Goal: Check status: Check status

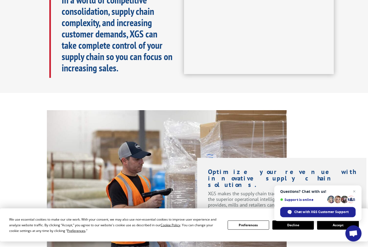
click at [338, 230] on button "Accept" at bounding box center [339, 225] width 42 height 9
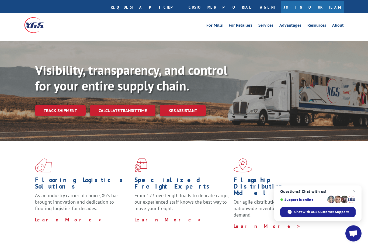
scroll to position [11, 0]
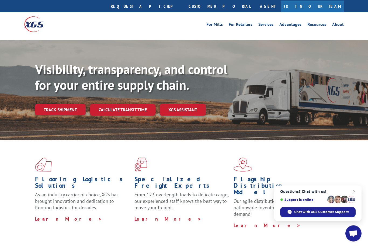
click at [64, 104] on link "Track shipment" at bounding box center [60, 109] width 51 height 11
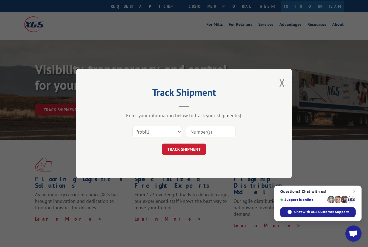
click at [209, 138] on input at bounding box center [211, 131] width 50 height 11
click at [207, 138] on input at bounding box center [211, 131] width 50 height 11
paste input "9.26.25 USE A4022 EXP 9/27. EE"
type input "9.26.25 USE A4022 EXP 9/27. EE"
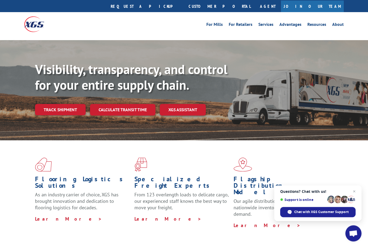
scroll to position [0, 0]
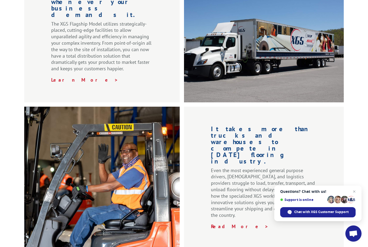
click at [361, 191] on span "Questions? Chat with us! Support is online Chat with XGS Customer Support" at bounding box center [318, 204] width 87 height 36
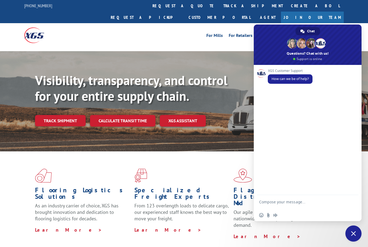
click at [352, 235] on span "Close chat" at bounding box center [354, 233] width 5 height 5
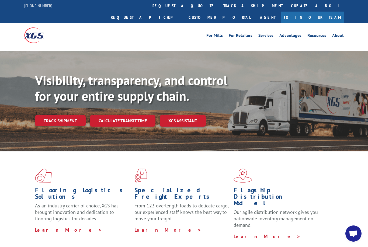
click at [220, 4] on link "track a shipment" at bounding box center [254, 6] width 68 height 12
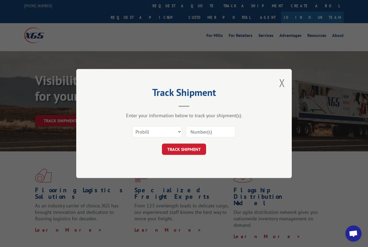
click at [212, 133] on input at bounding box center [211, 131] width 50 height 11
click at [201, 132] on input at bounding box center [211, 131] width 50 height 11
paste input "17637931"
type input "17637931"
click at [192, 148] on button "TRACK SHIPMENT" at bounding box center [184, 149] width 44 height 11
